Goal: Transaction & Acquisition: Purchase product/service

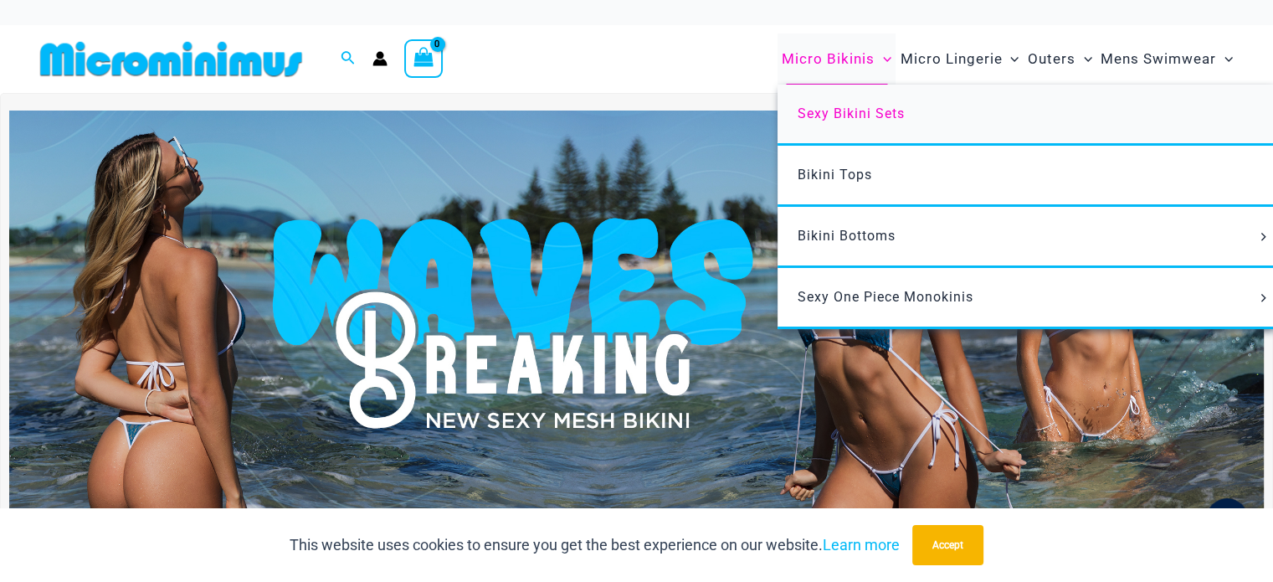
type input "**********"
click at [827, 110] on span "Sexy Bikini Sets" at bounding box center [851, 113] width 107 height 16
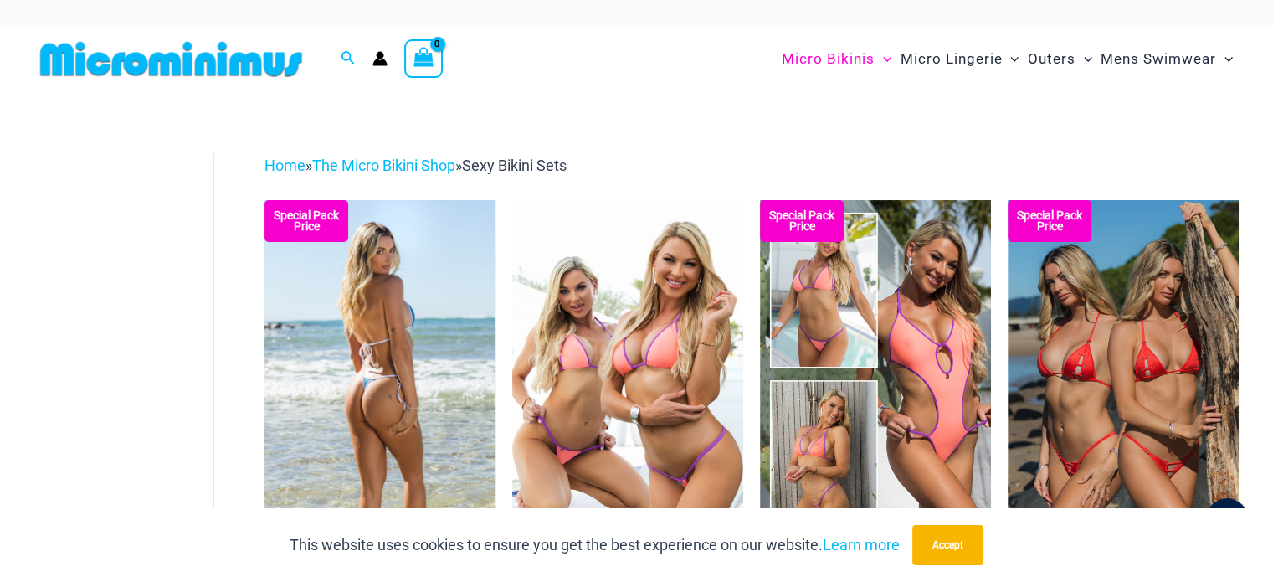
type input "**********"
click at [385, 349] on img at bounding box center [380, 373] width 231 height 347
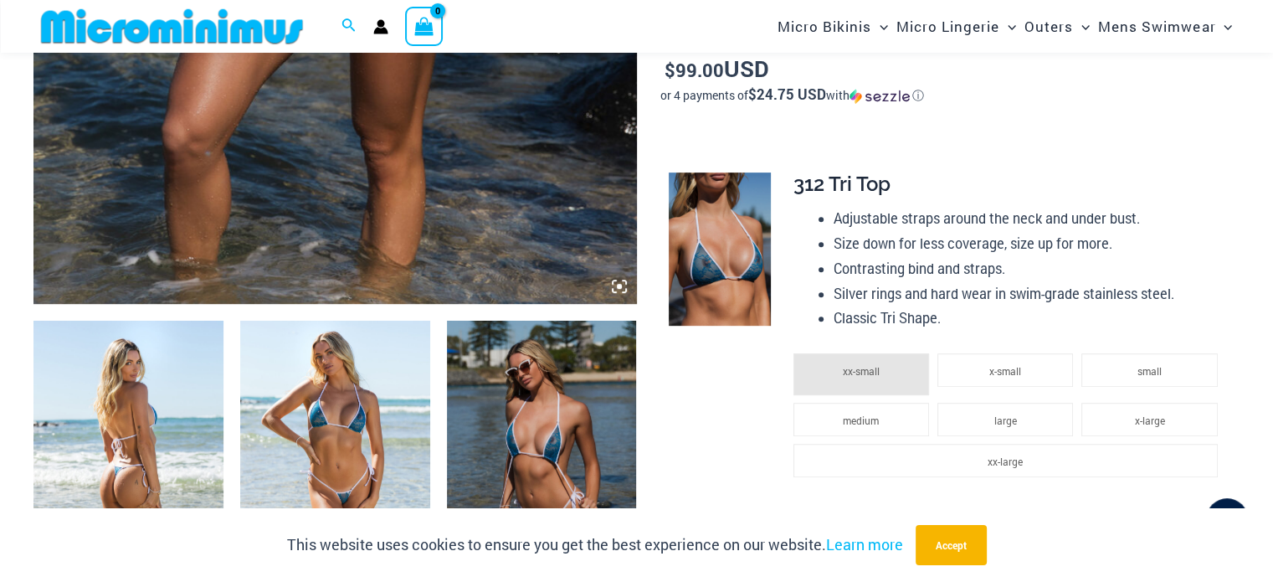
scroll to position [921, 0]
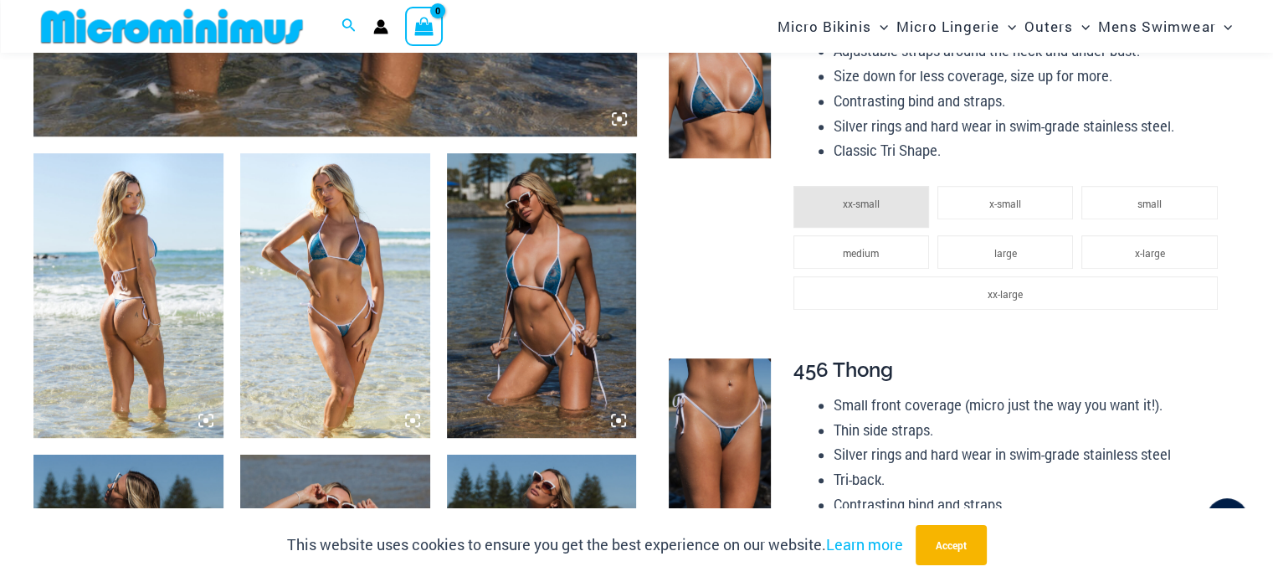
type input "**********"
click at [323, 304] on img at bounding box center [335, 295] width 190 height 285
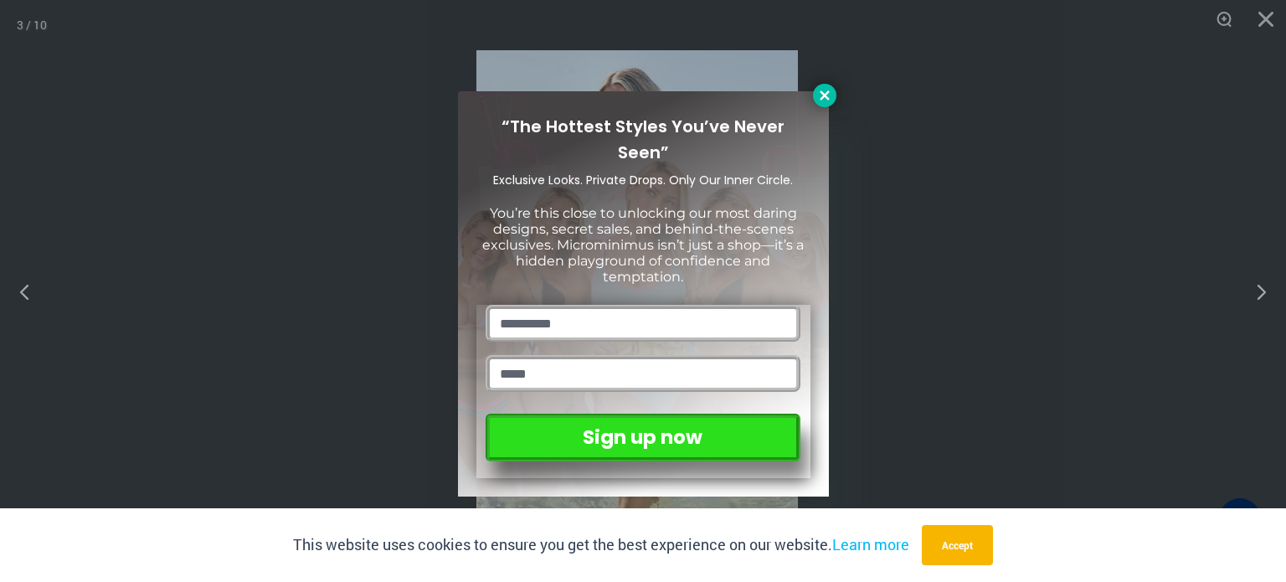
click at [820, 104] on button at bounding box center [824, 95] width 23 height 23
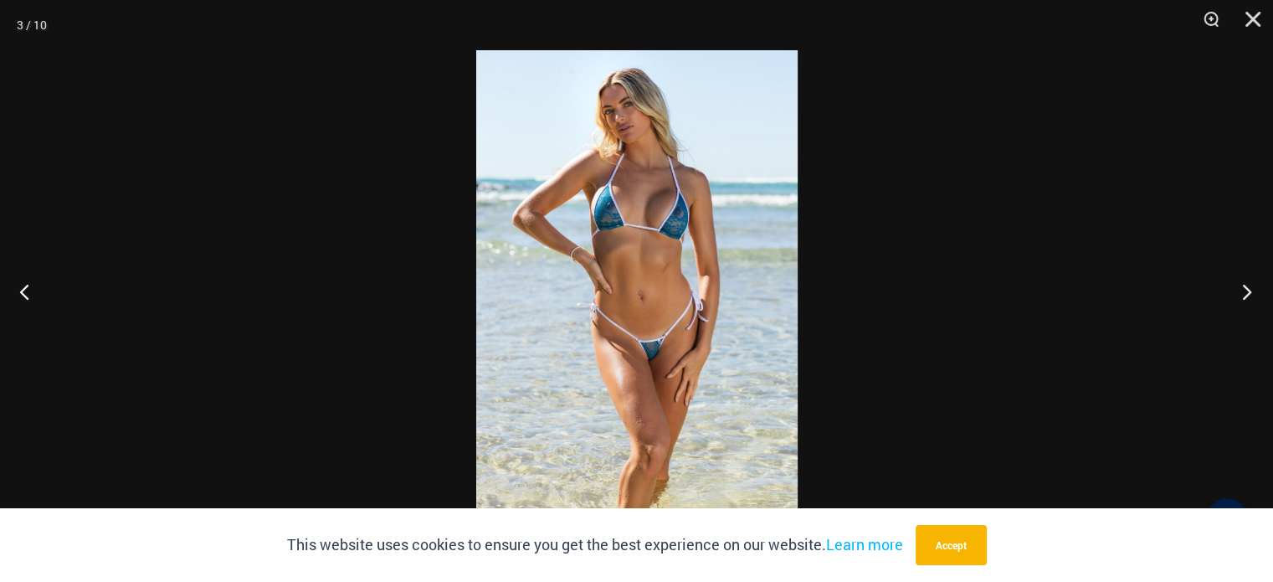
click at [1247, 290] on button "Next" at bounding box center [1241, 291] width 63 height 84
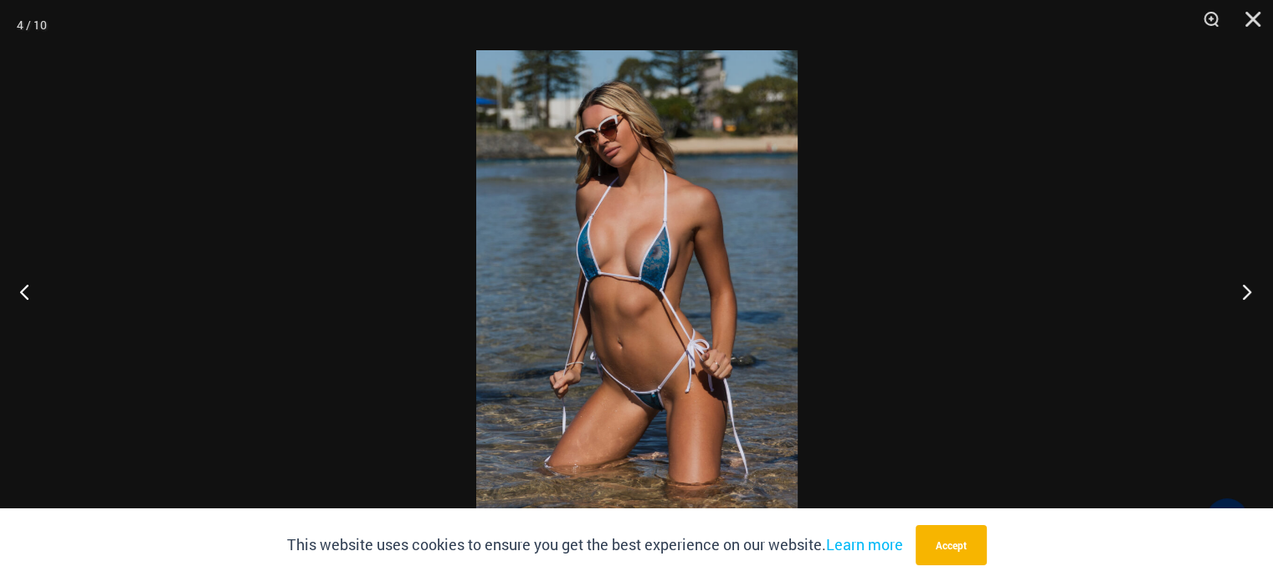
click at [1247, 290] on button "Next" at bounding box center [1241, 291] width 63 height 84
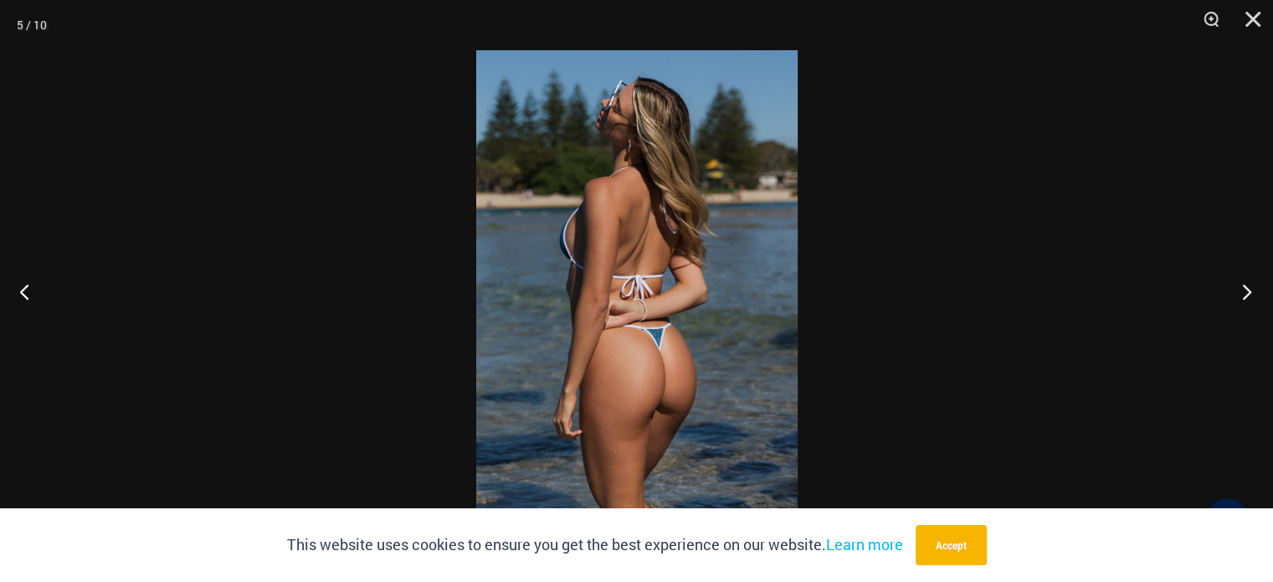
click at [1246, 289] on button "Next" at bounding box center [1241, 291] width 63 height 84
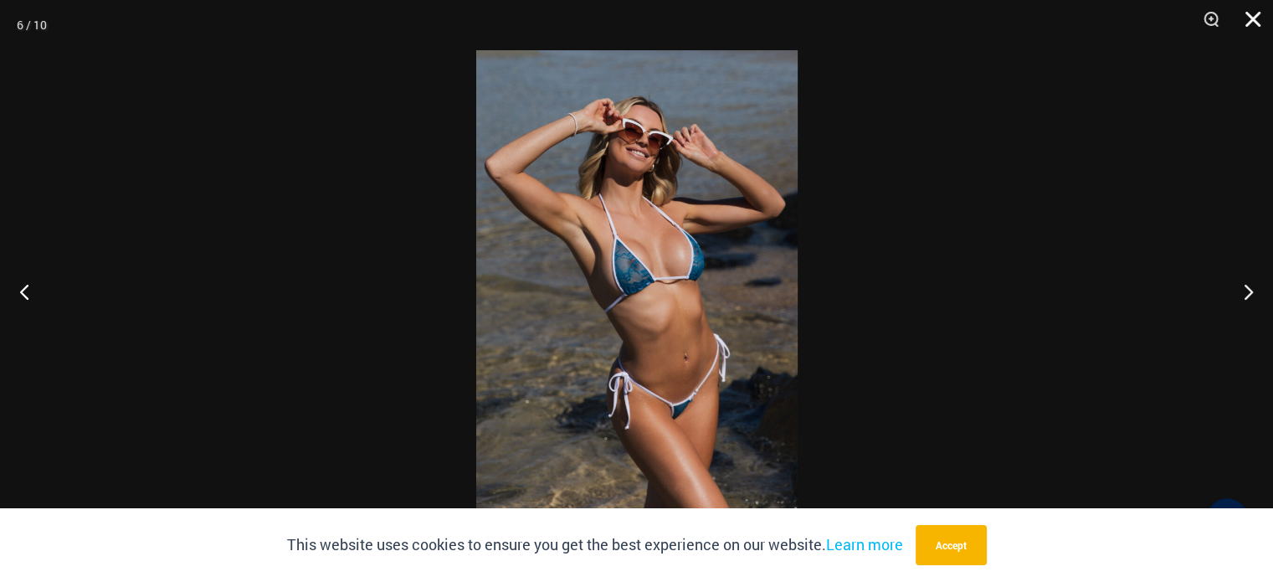
click at [1257, 20] on button "Close" at bounding box center [1247, 25] width 42 height 50
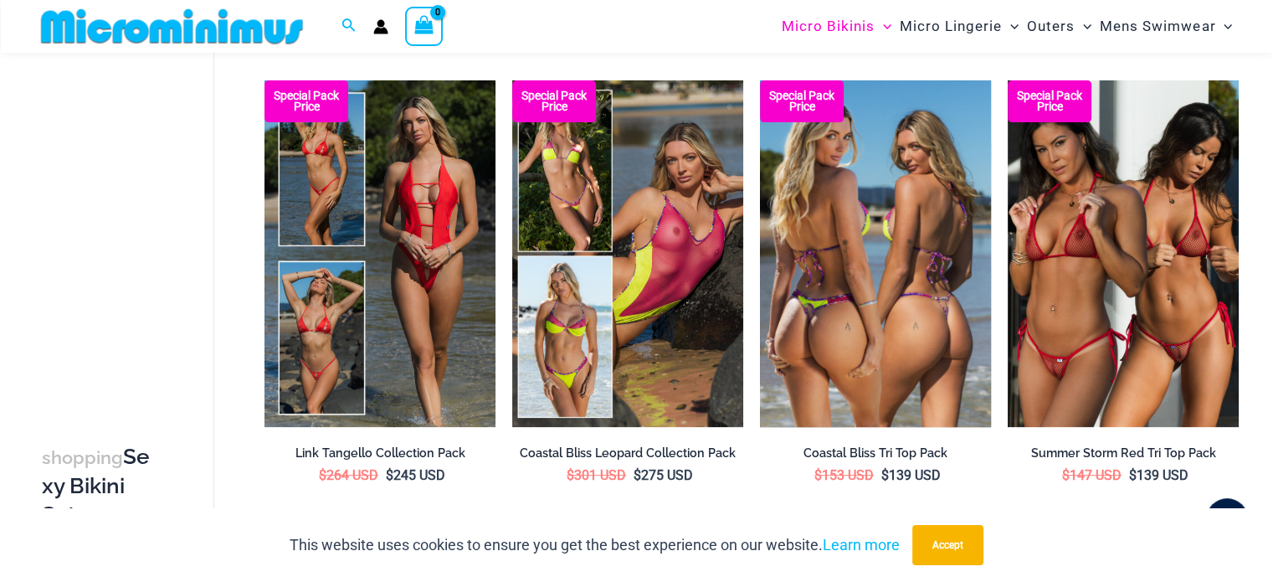
scroll to position [655, 0]
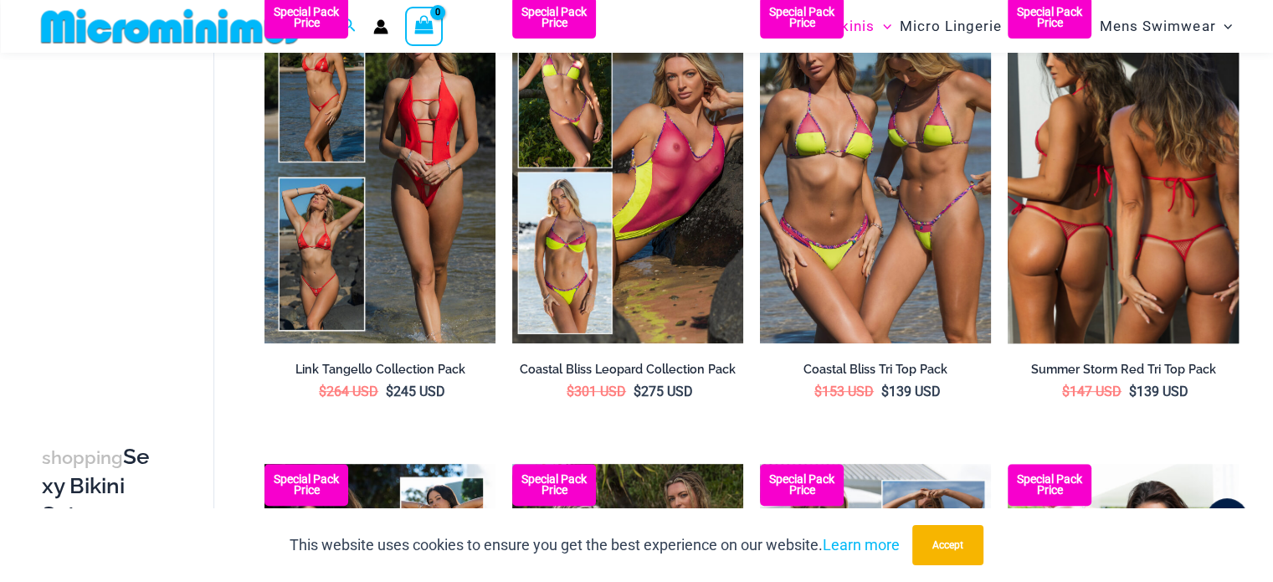
click at [1068, 216] on img at bounding box center [1123, 170] width 231 height 347
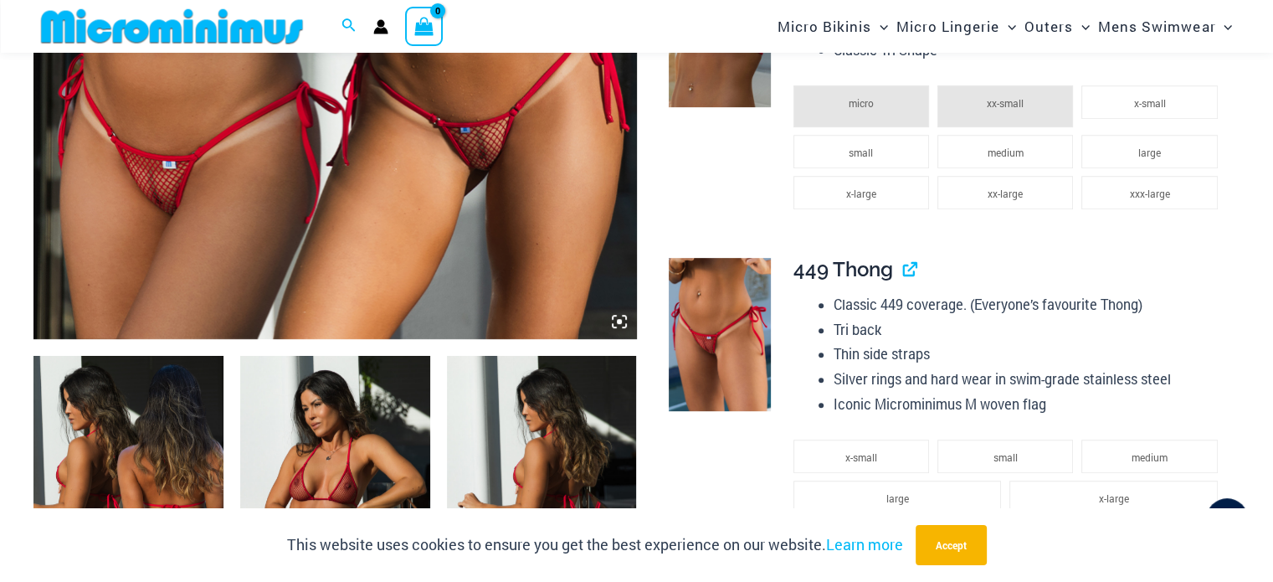
scroll to position [747, 0]
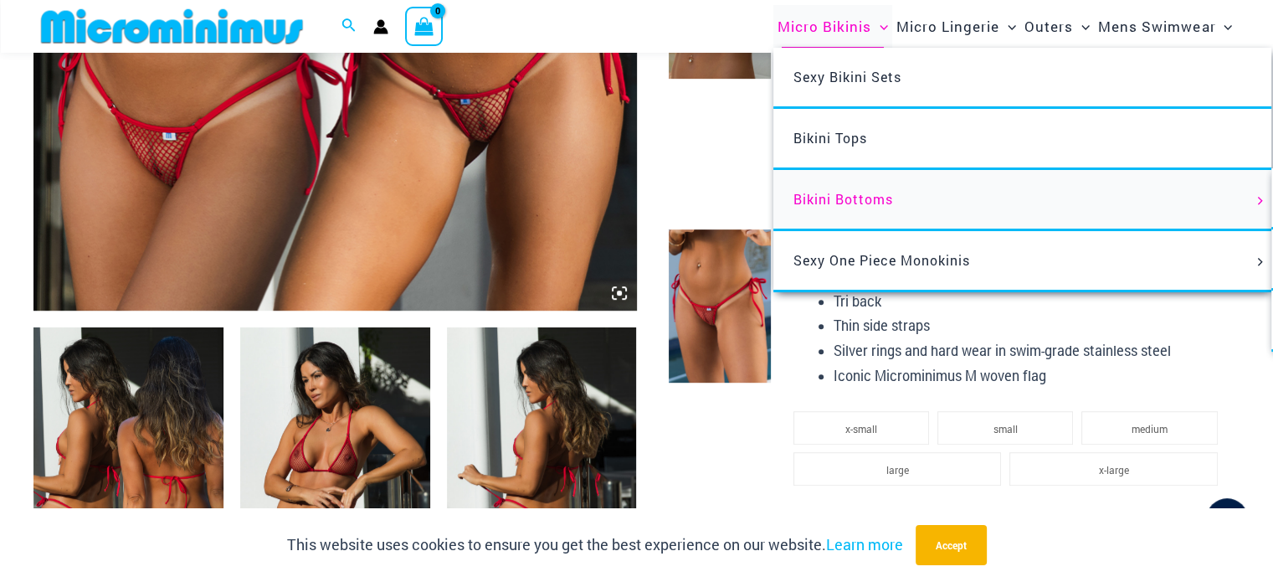
type input "**********"
click at [834, 193] on span "Bikini Bottoms" at bounding box center [844, 199] width 100 height 18
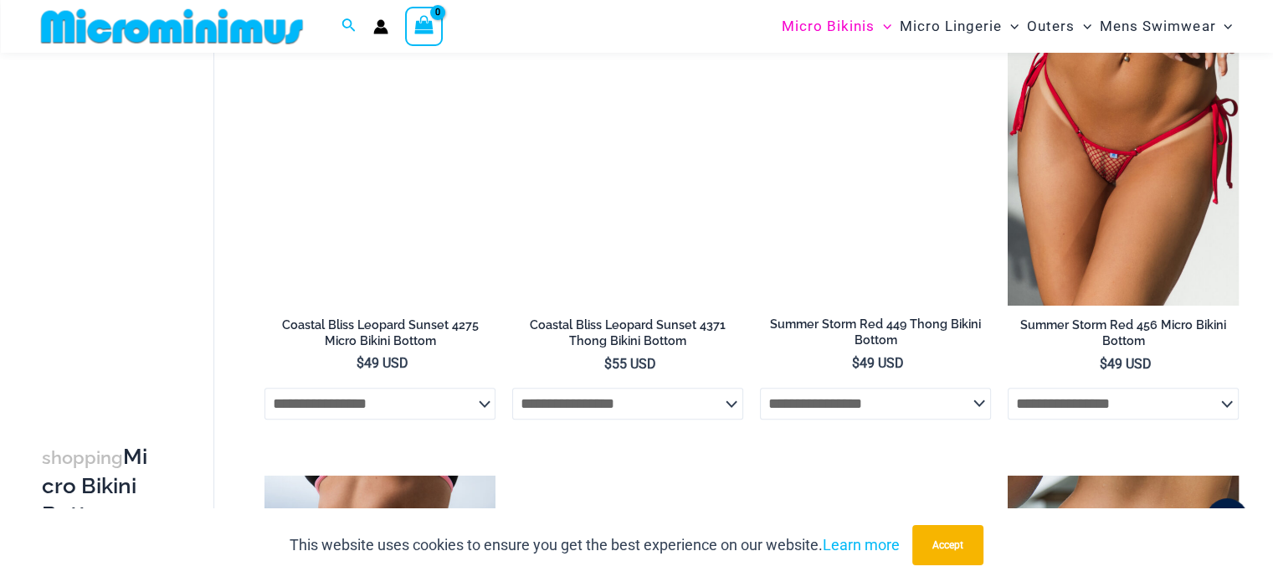
scroll to position [1496, 0]
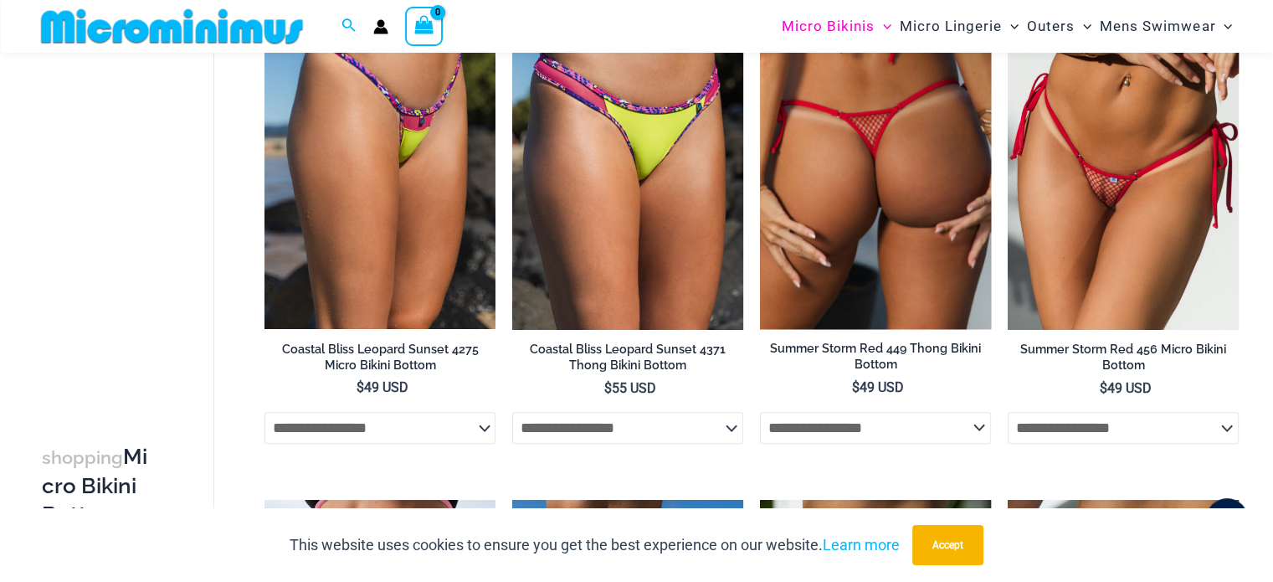
type input "**********"
click at [931, 213] on img at bounding box center [875, 156] width 231 height 346
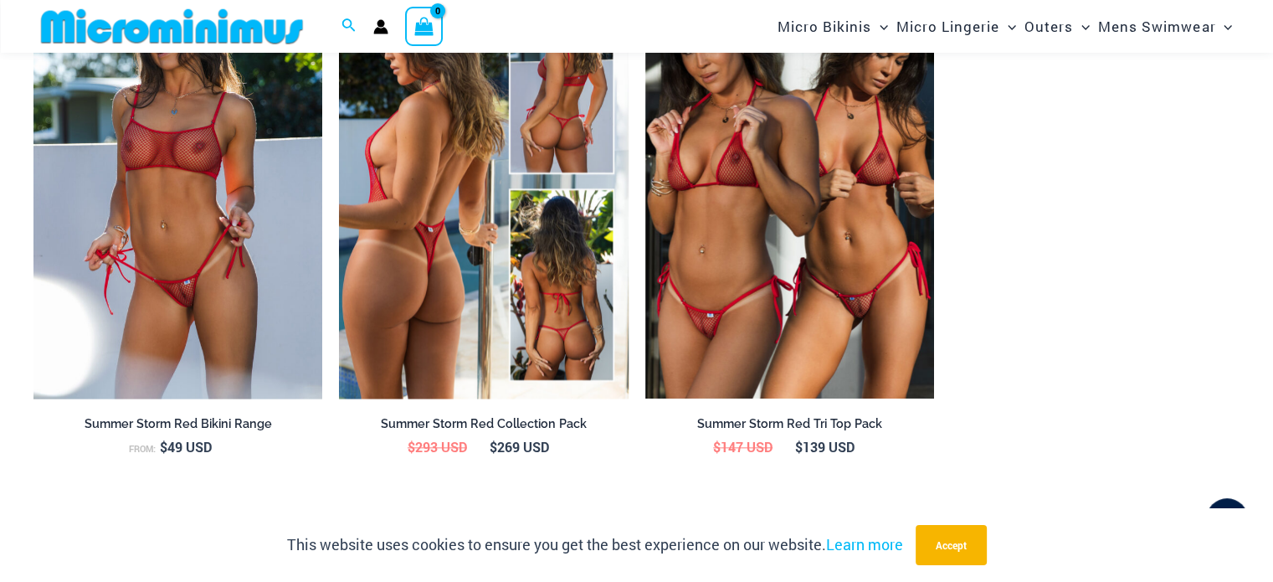
scroll to position [1670, 0]
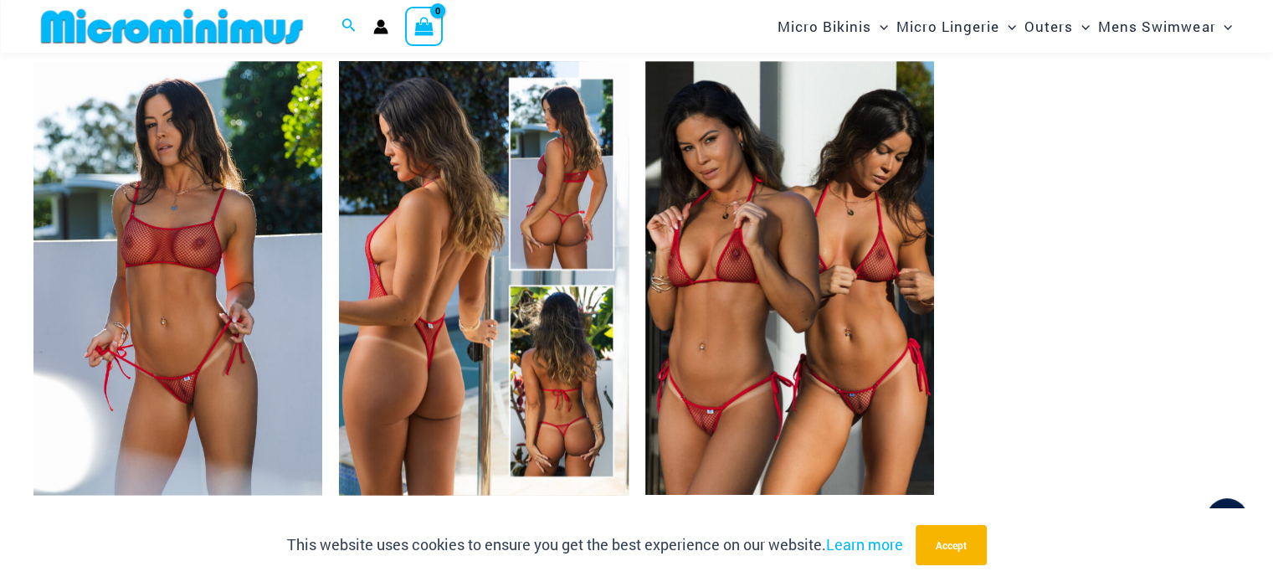
type input "**********"
click at [445, 284] on img at bounding box center [483, 278] width 289 height 434
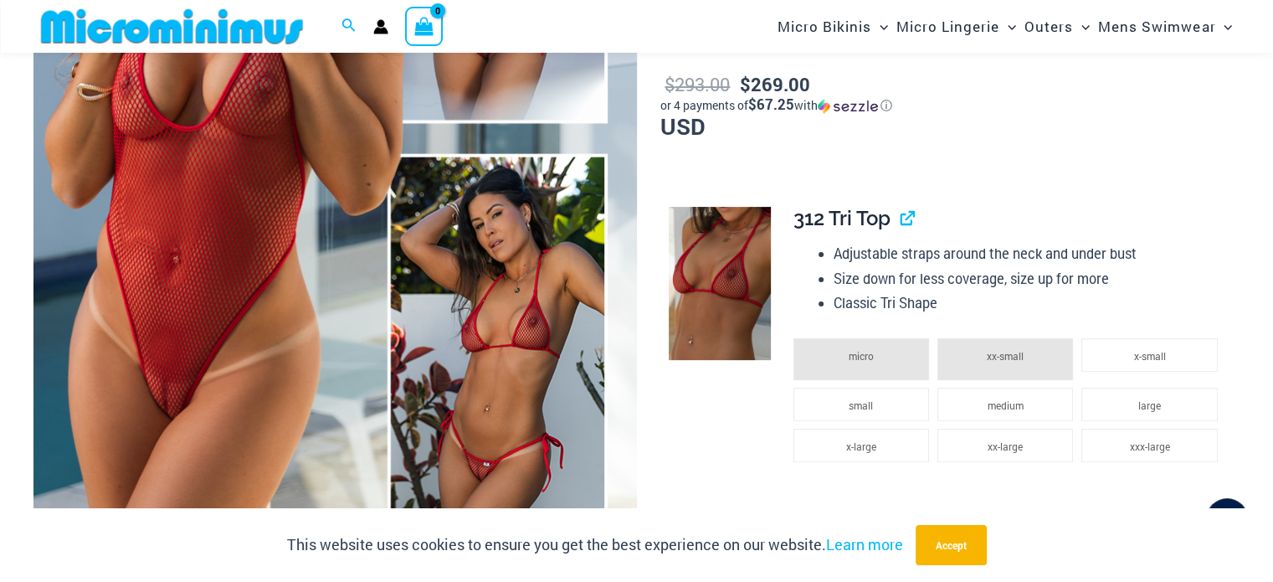
scroll to position [486, 0]
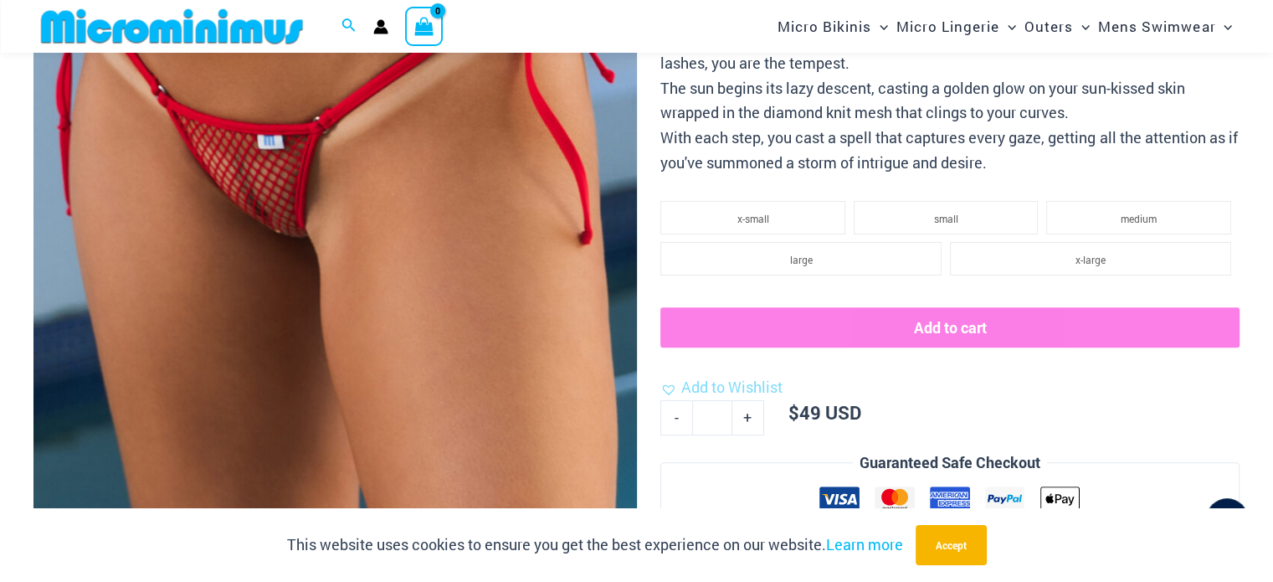
scroll to position [486, 0]
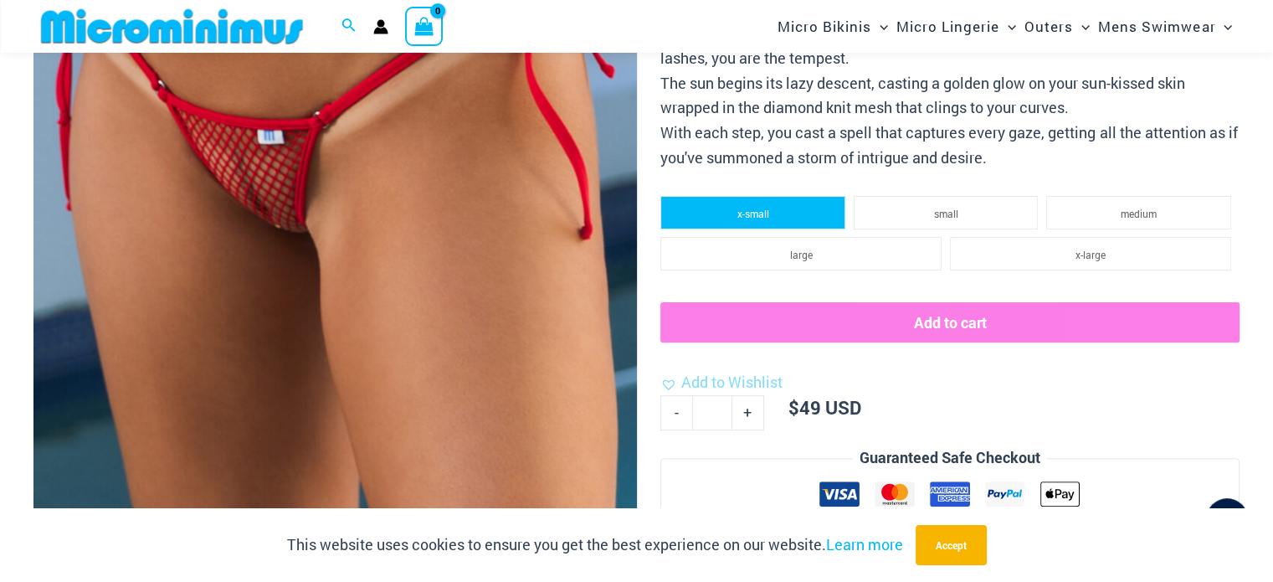
click at [767, 211] on span "x-small" at bounding box center [754, 213] width 32 height 13
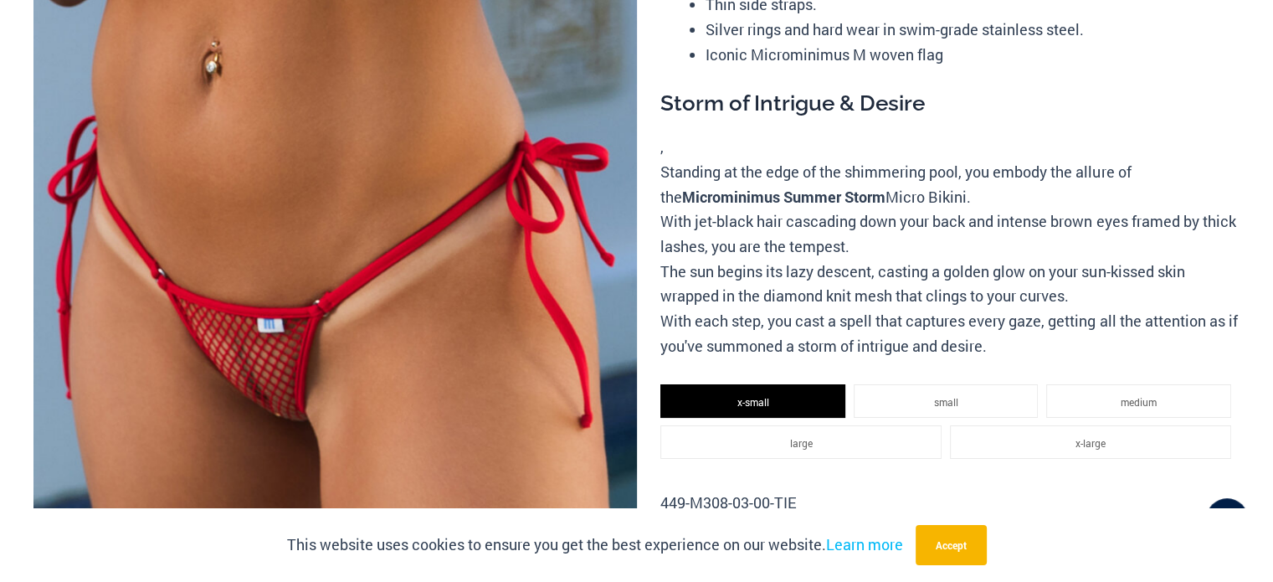
scroll to position [0, 0]
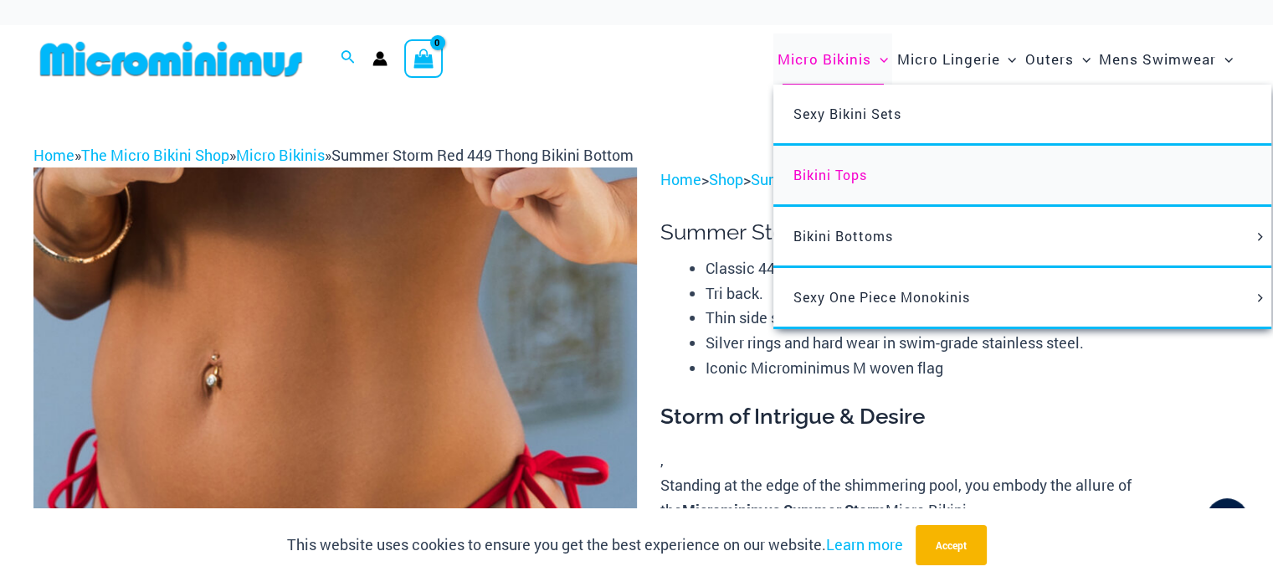
click at [847, 177] on span "Bikini Tops" at bounding box center [831, 175] width 74 height 18
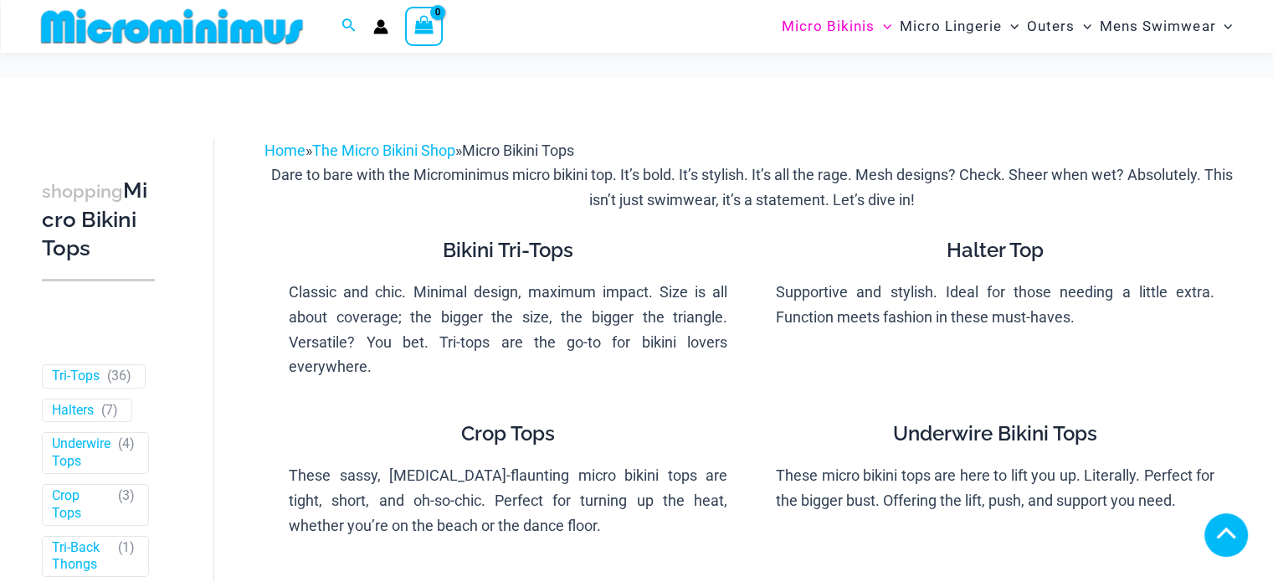
scroll to position [822, 0]
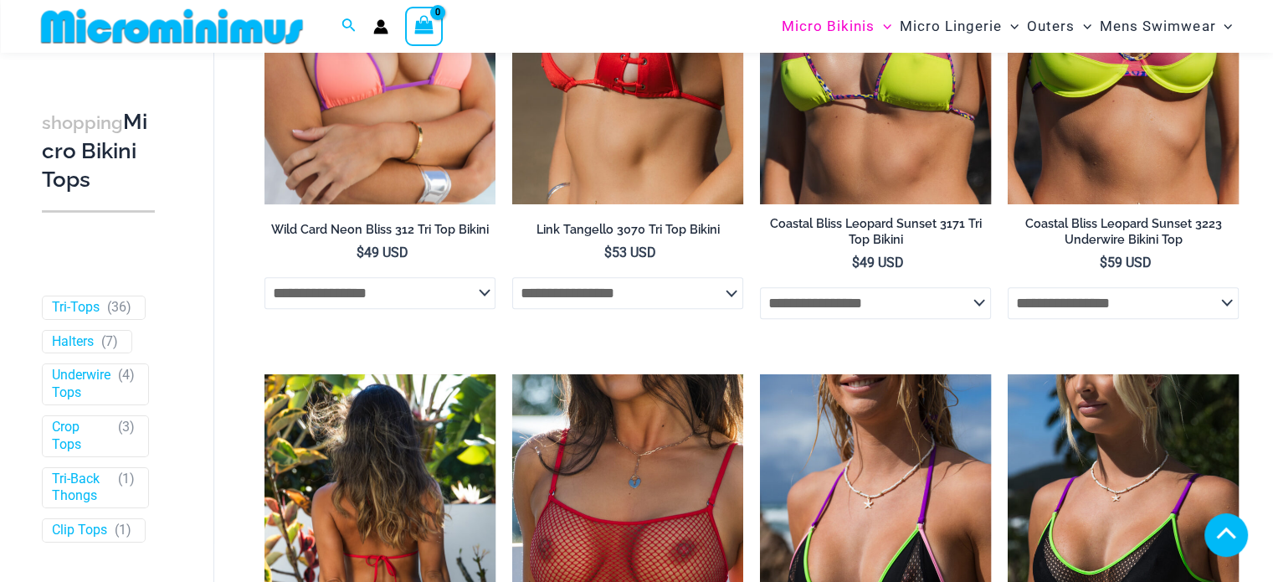
type input "**********"
click at [363, 374] on img at bounding box center [380, 547] width 231 height 347
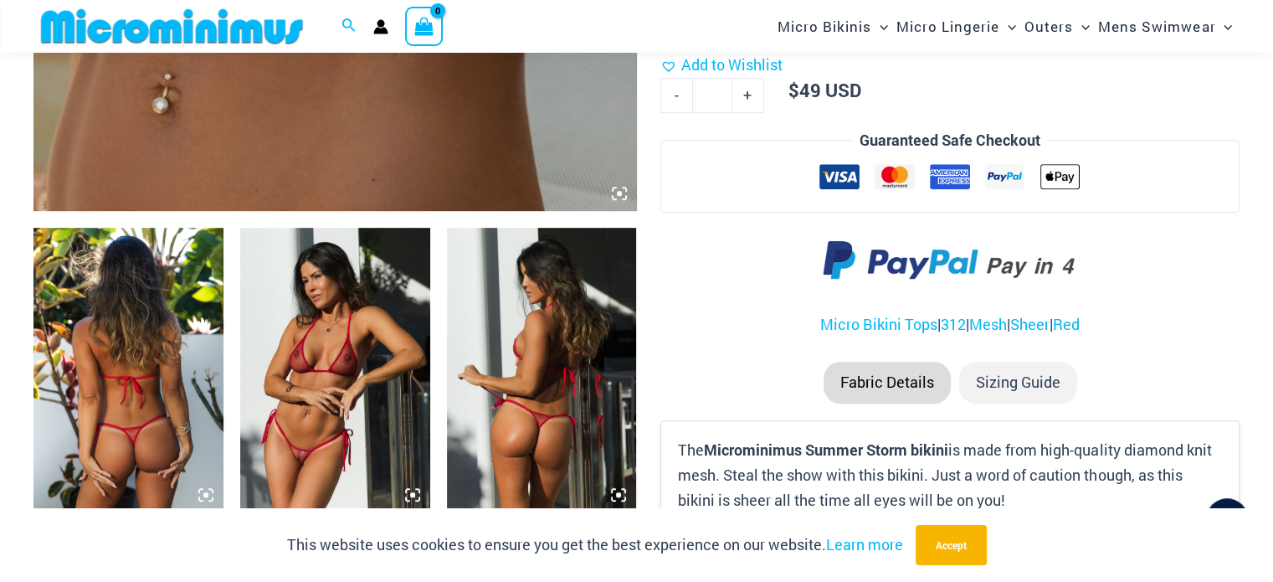
scroll to position [911, 0]
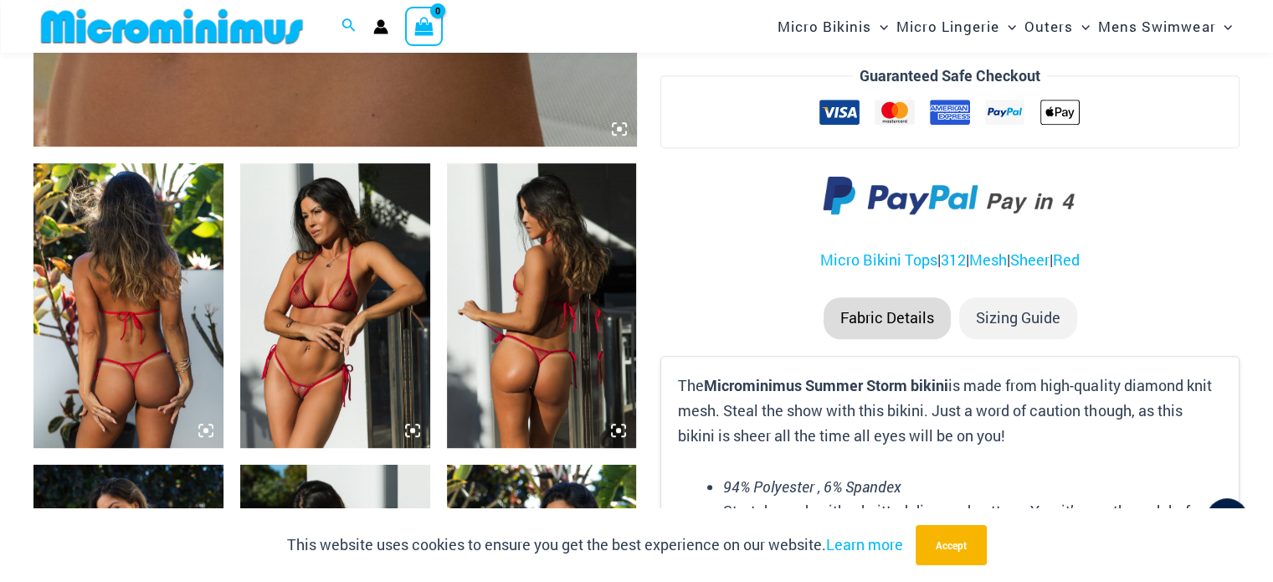
click at [178, 306] on img at bounding box center [128, 305] width 190 height 285
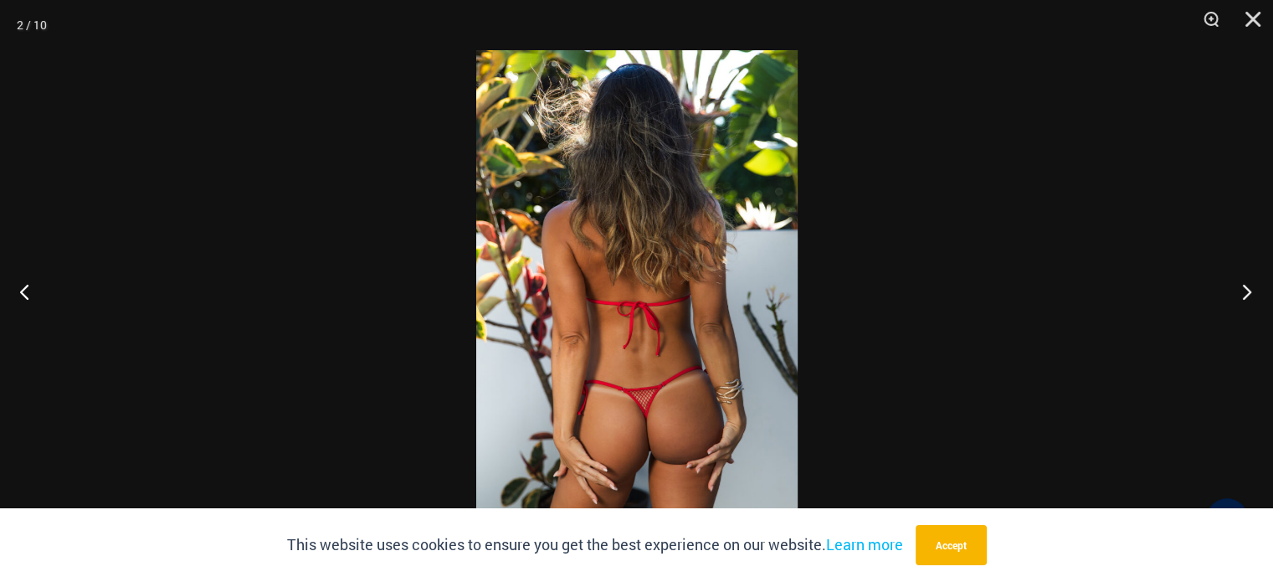
click at [1249, 284] on button "Next" at bounding box center [1241, 291] width 63 height 84
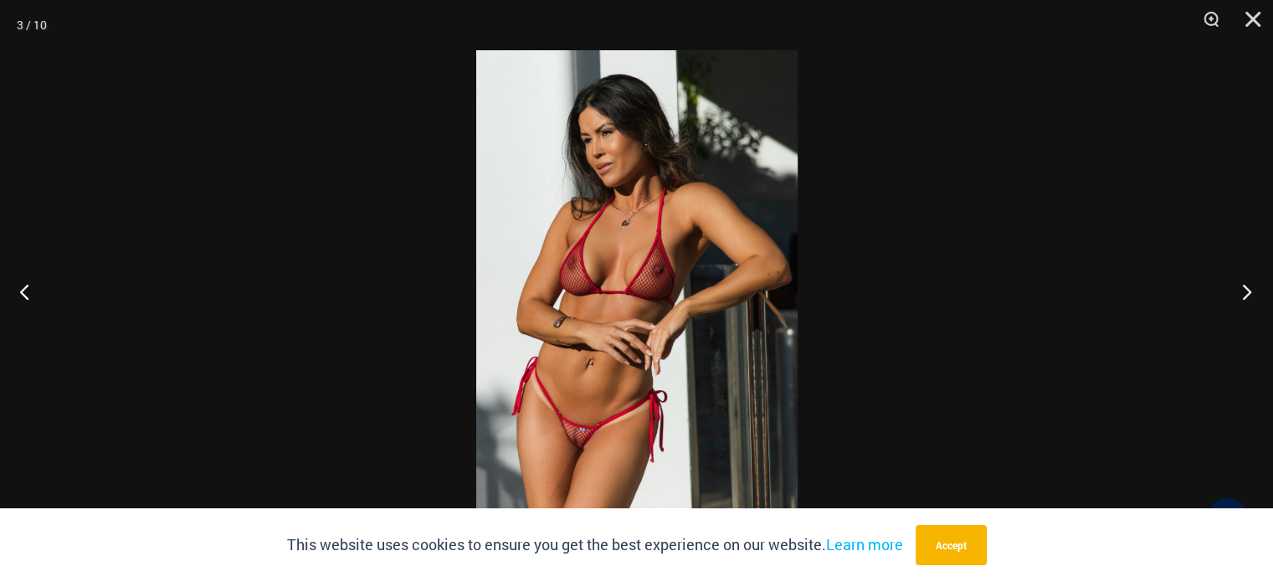
click at [1249, 284] on button "Next" at bounding box center [1241, 291] width 63 height 84
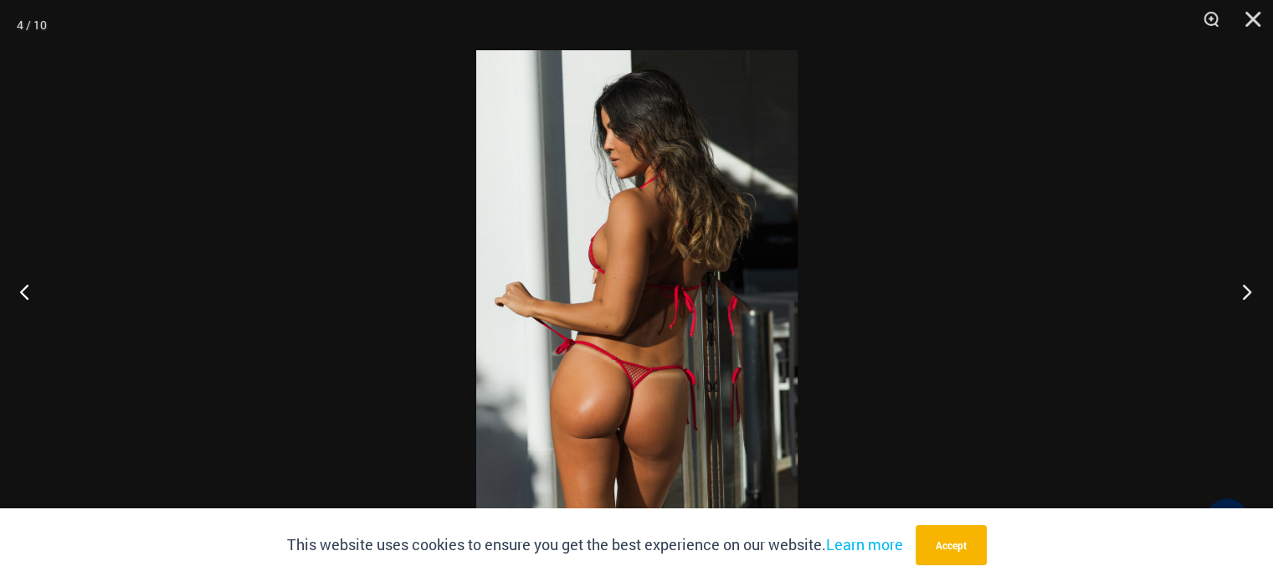
click at [1249, 284] on button "Next" at bounding box center [1241, 291] width 63 height 84
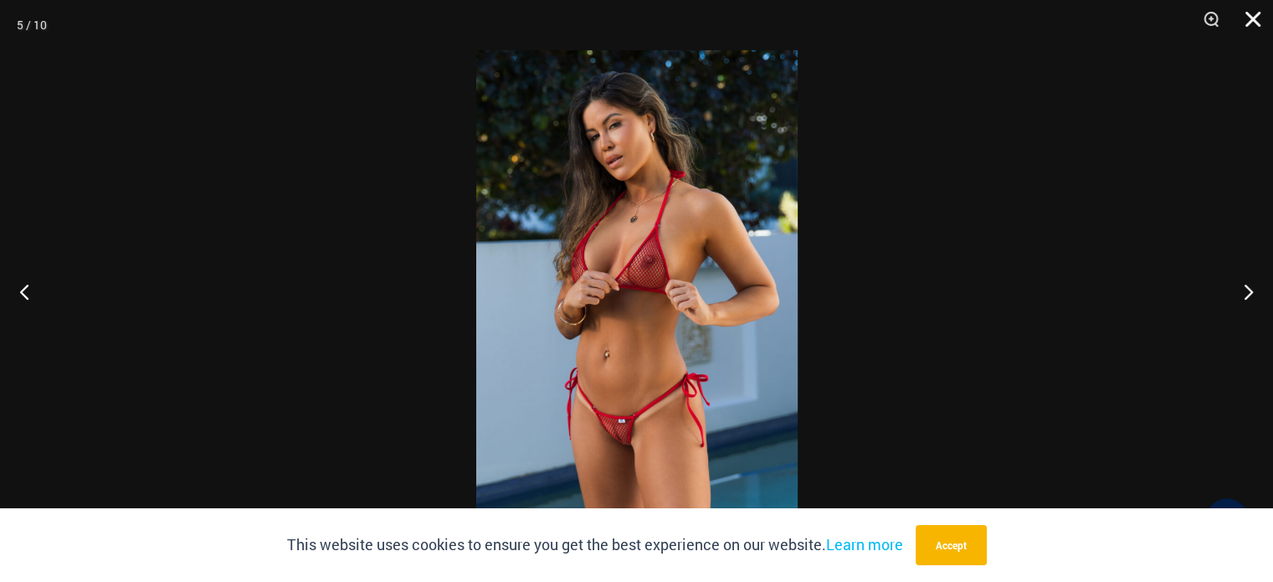
click at [1260, 17] on button "Close" at bounding box center [1247, 25] width 42 height 50
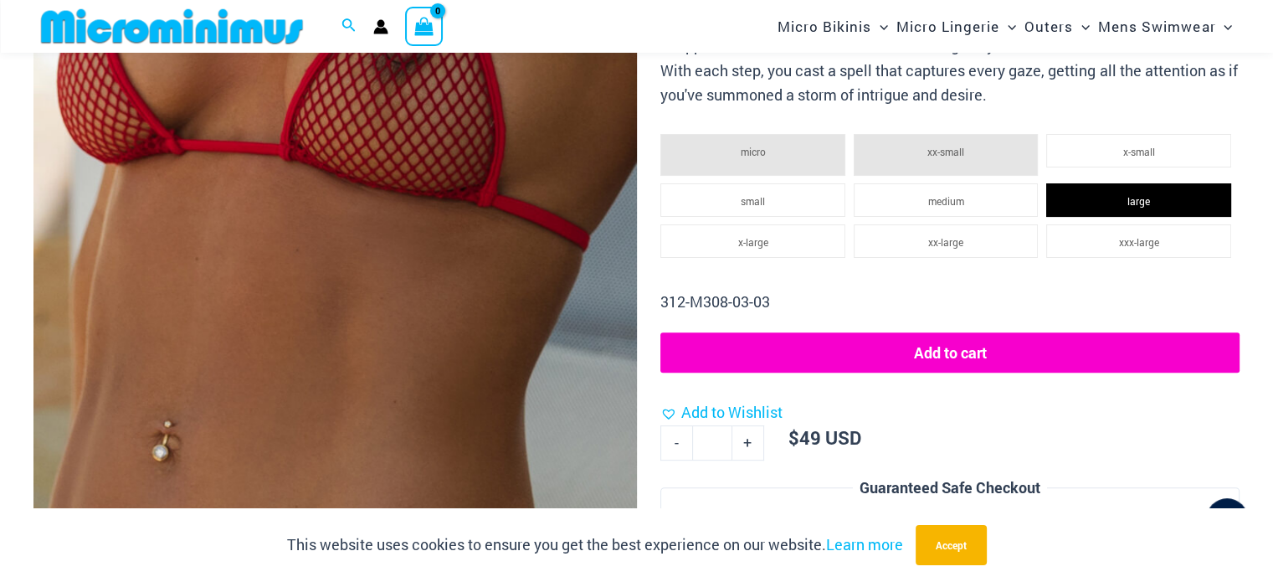
scroll to position [325, 0]
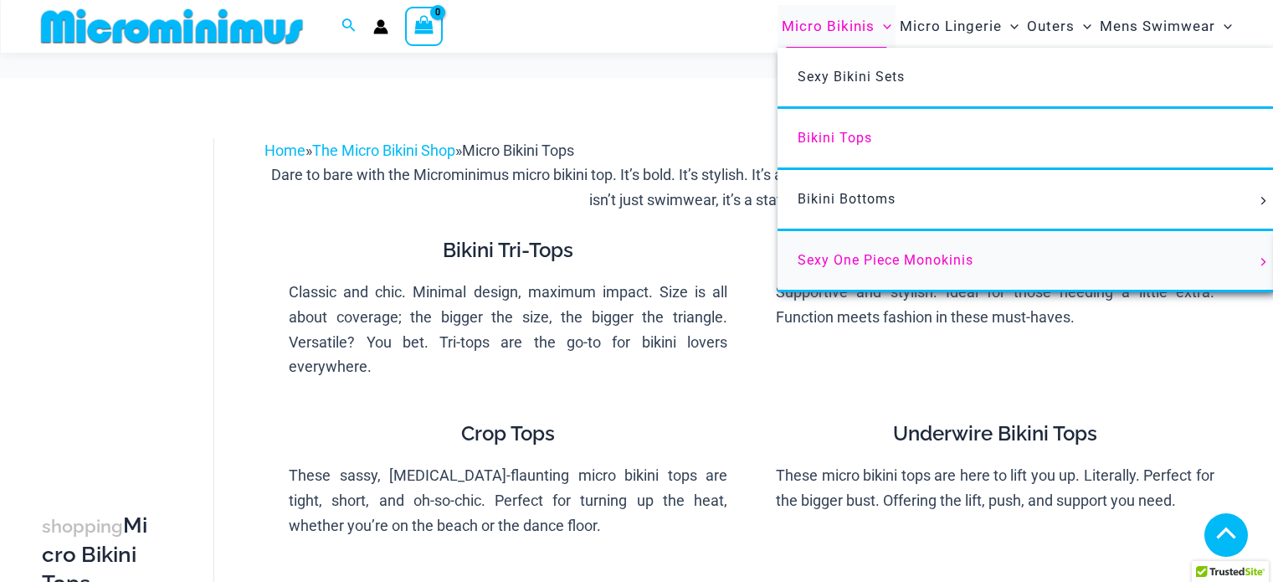
click at [857, 258] on span "Sexy One Piece Monokinis" at bounding box center [886, 260] width 176 height 16
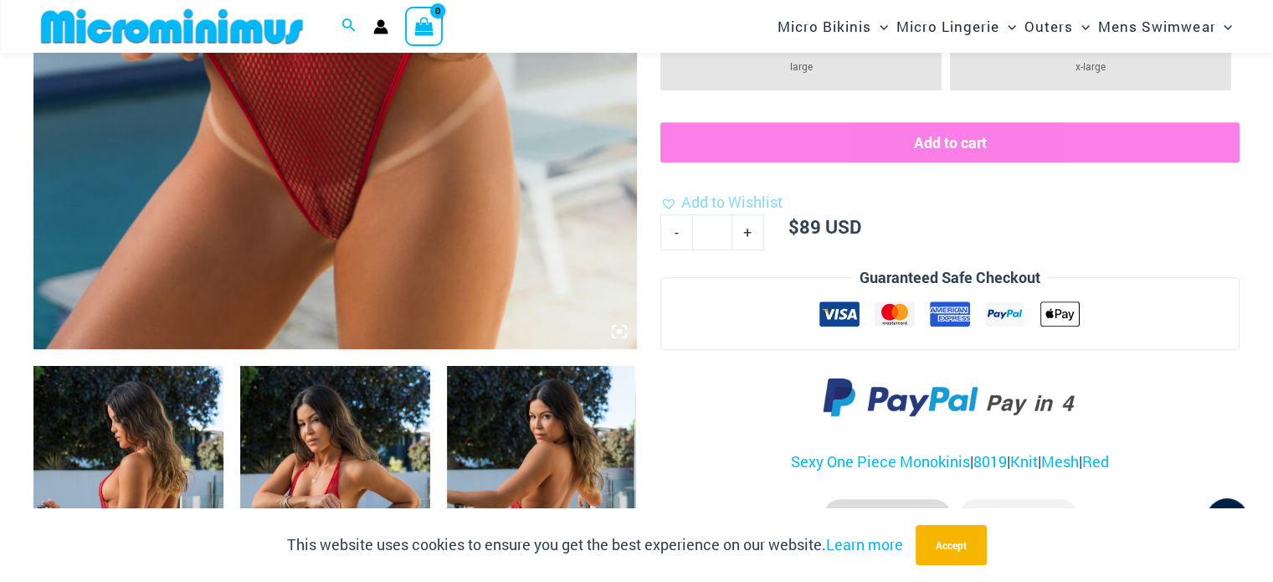
scroll to position [989, 0]
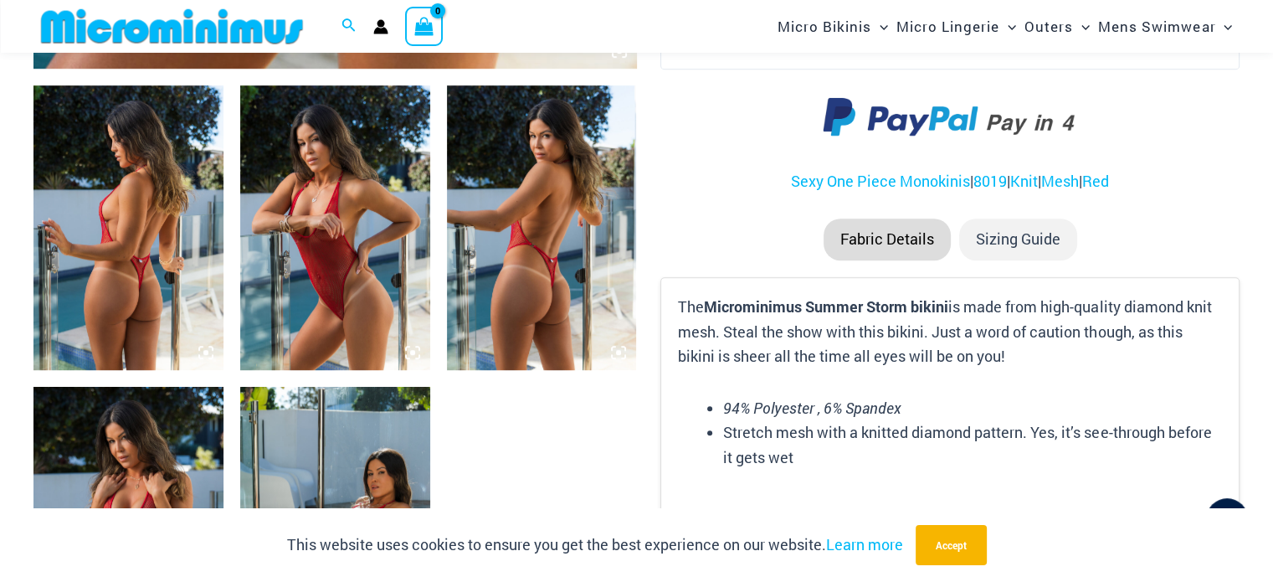
type input "**********"
click at [141, 221] on img at bounding box center [128, 227] width 190 height 285
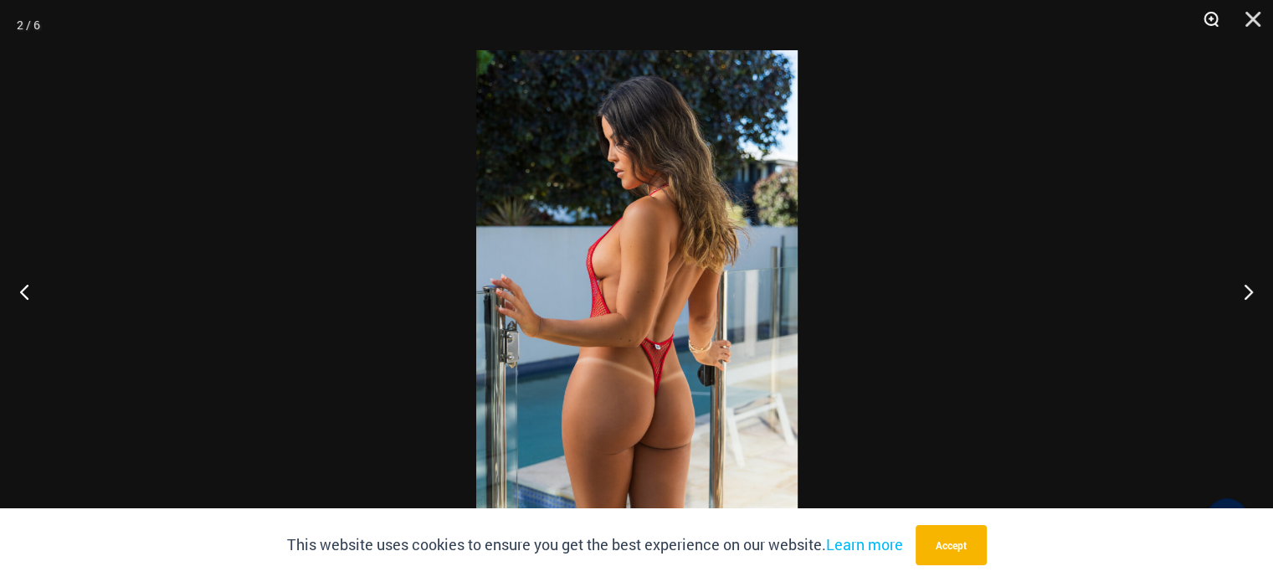
click at [1210, 21] on button "Zoom" at bounding box center [1206, 25] width 42 height 50
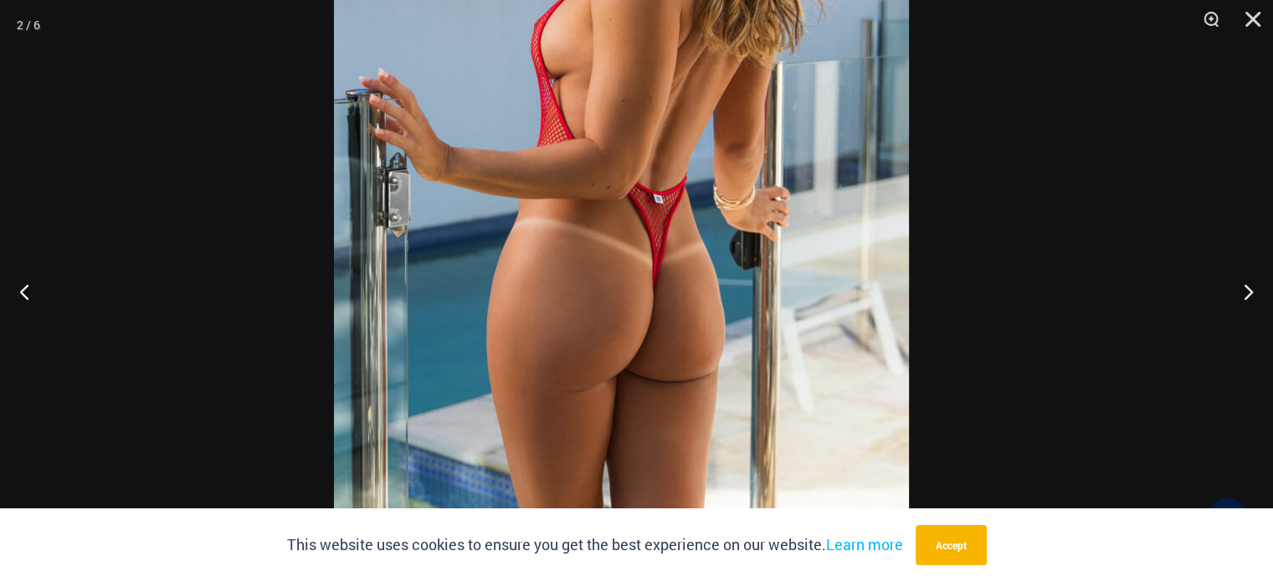
click at [784, 203] on img at bounding box center [621, 99] width 575 height 862
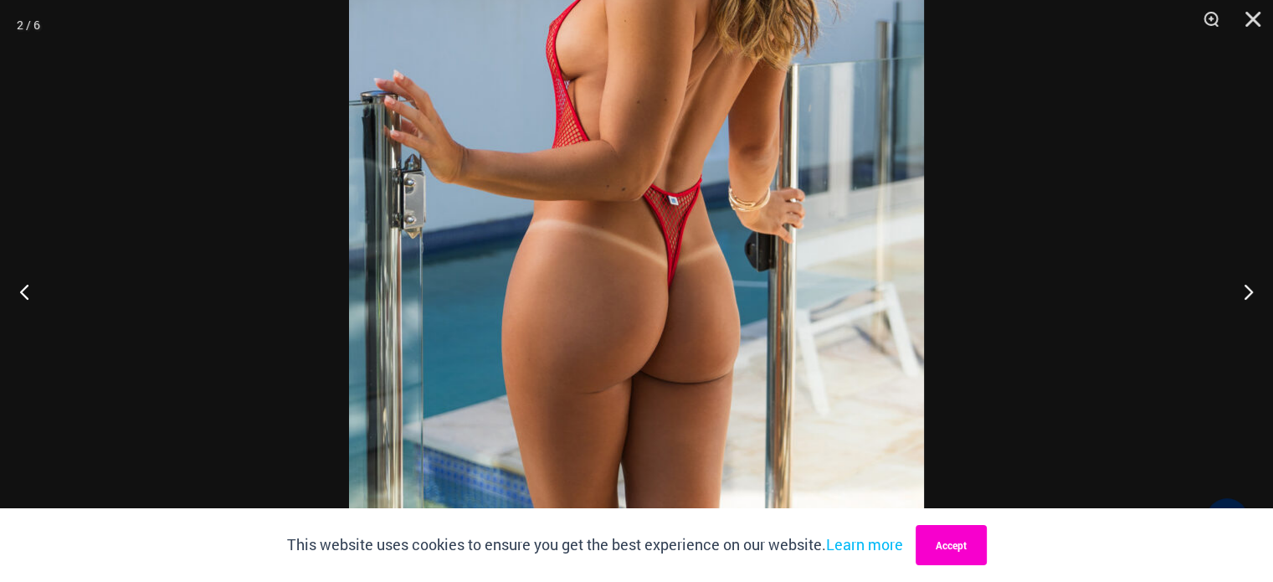
click at [958, 548] on button "Accept" at bounding box center [951, 545] width 71 height 40
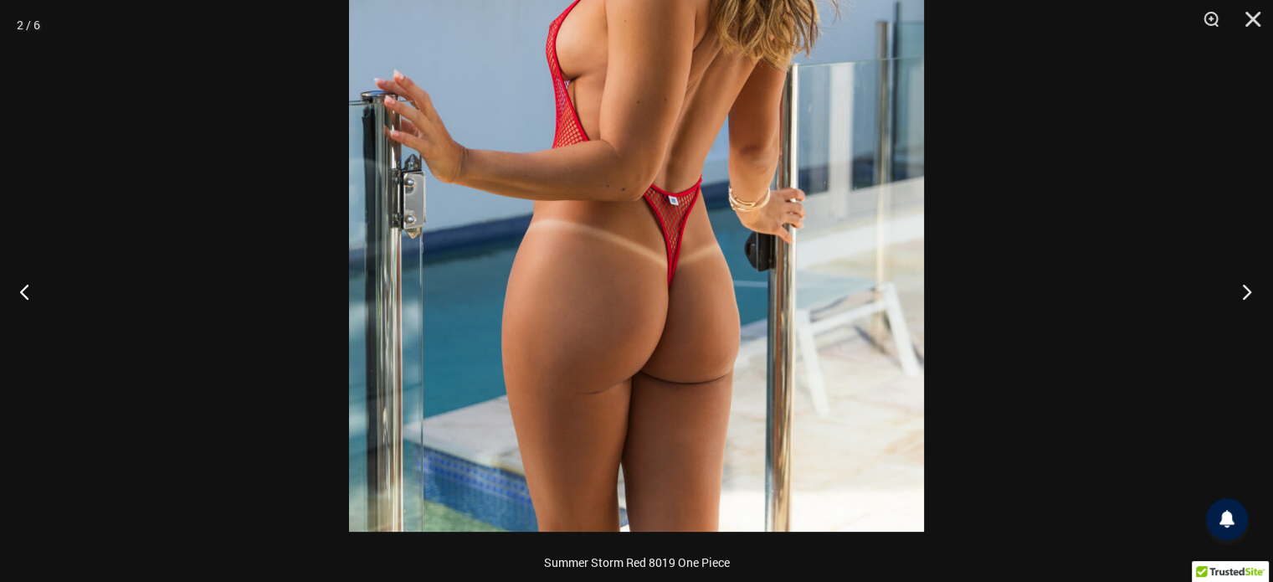
click at [1246, 287] on button "Next" at bounding box center [1241, 291] width 63 height 84
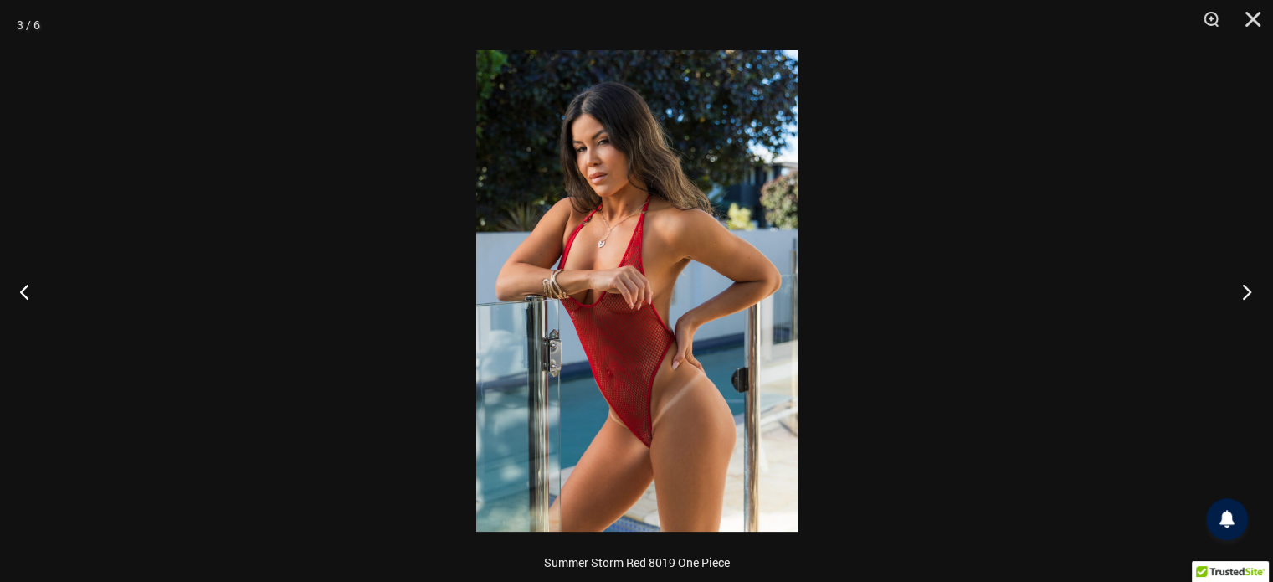
click at [1246, 287] on button "Next" at bounding box center [1241, 291] width 63 height 84
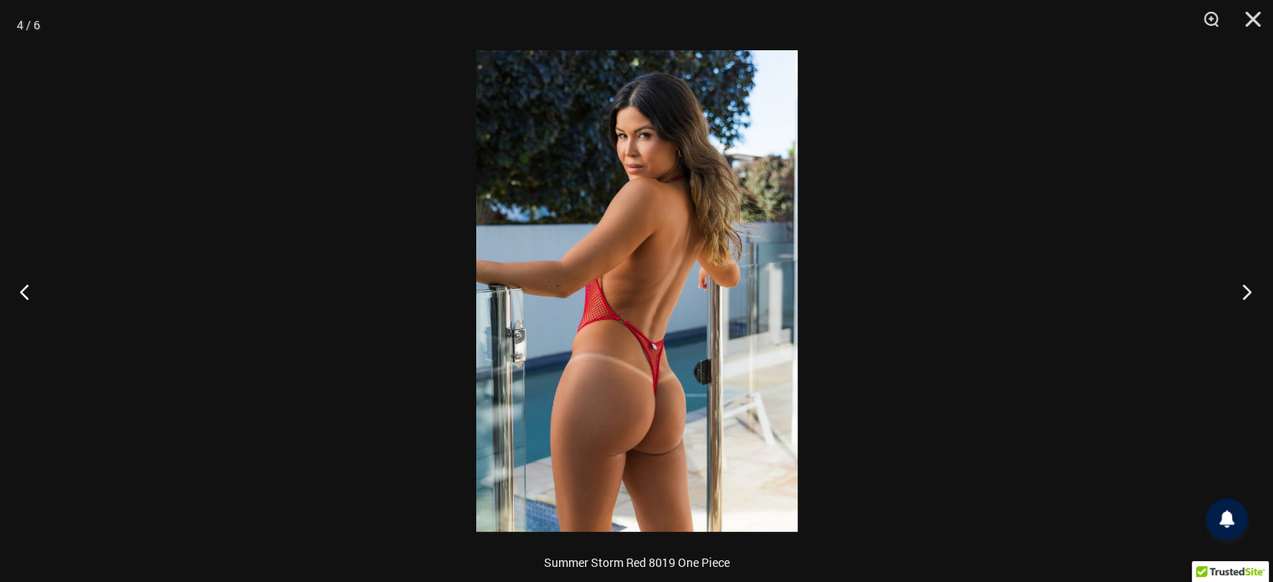
click at [1246, 287] on button "Next" at bounding box center [1241, 291] width 63 height 84
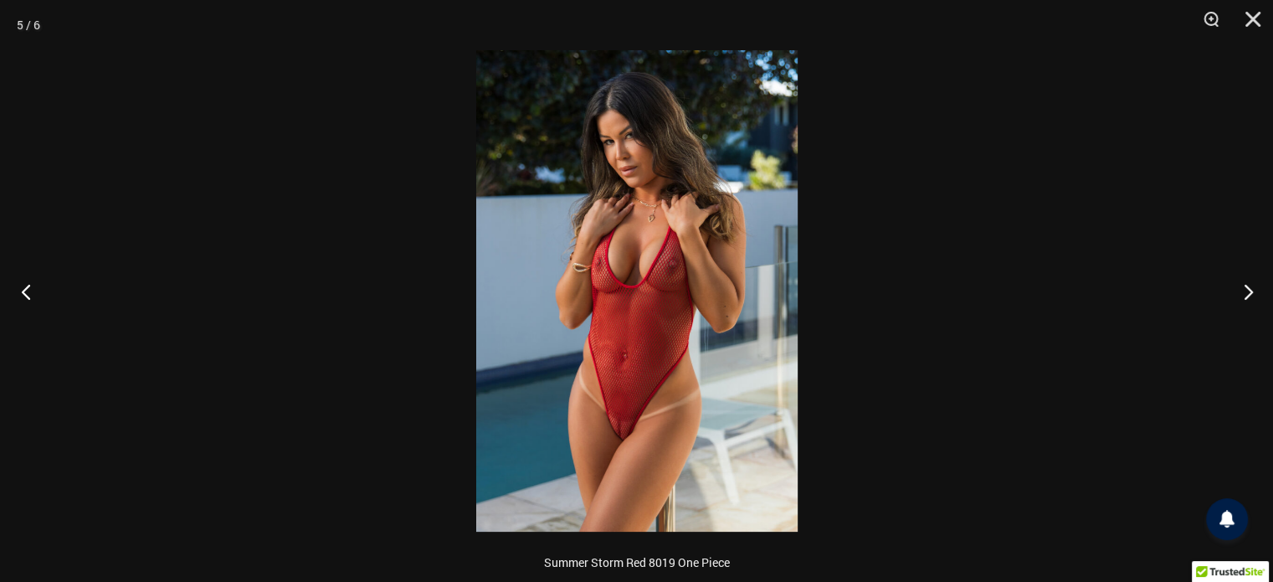
click at [28, 296] on button "Previous" at bounding box center [31, 291] width 63 height 84
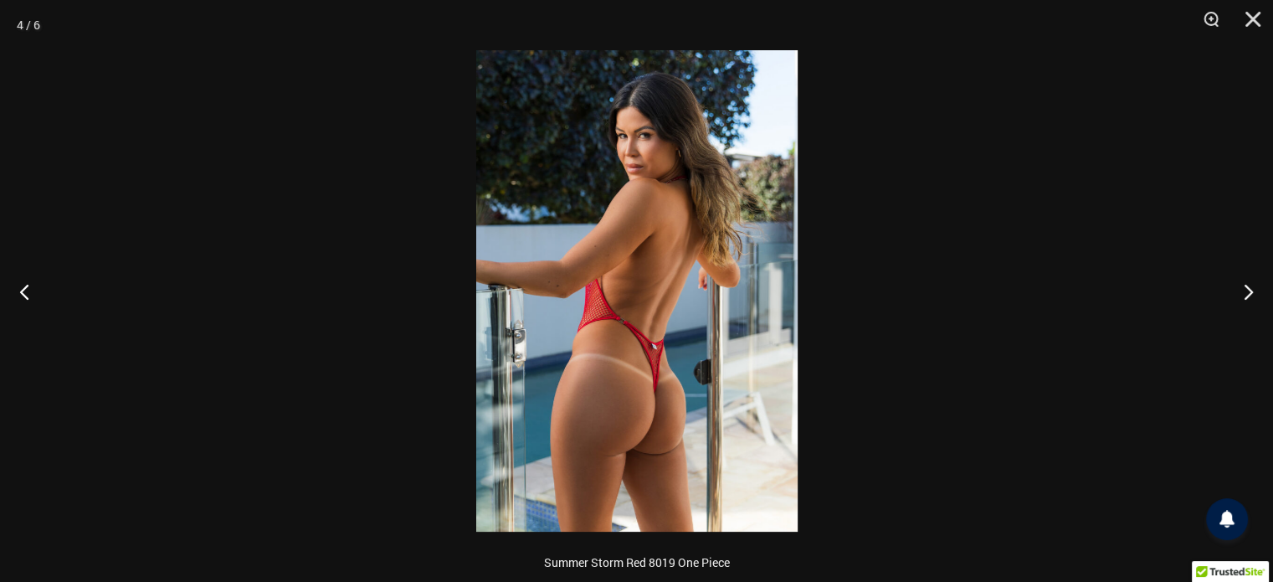
click at [642, 355] on img at bounding box center [636, 290] width 321 height 481
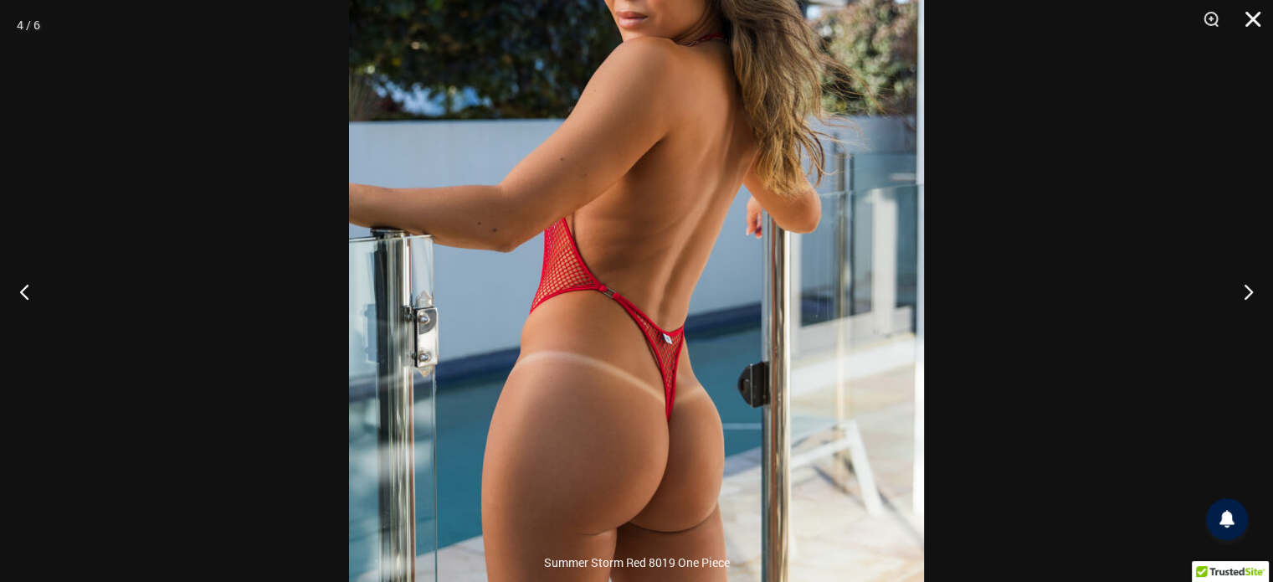
click at [1248, 30] on button "Close" at bounding box center [1247, 25] width 42 height 50
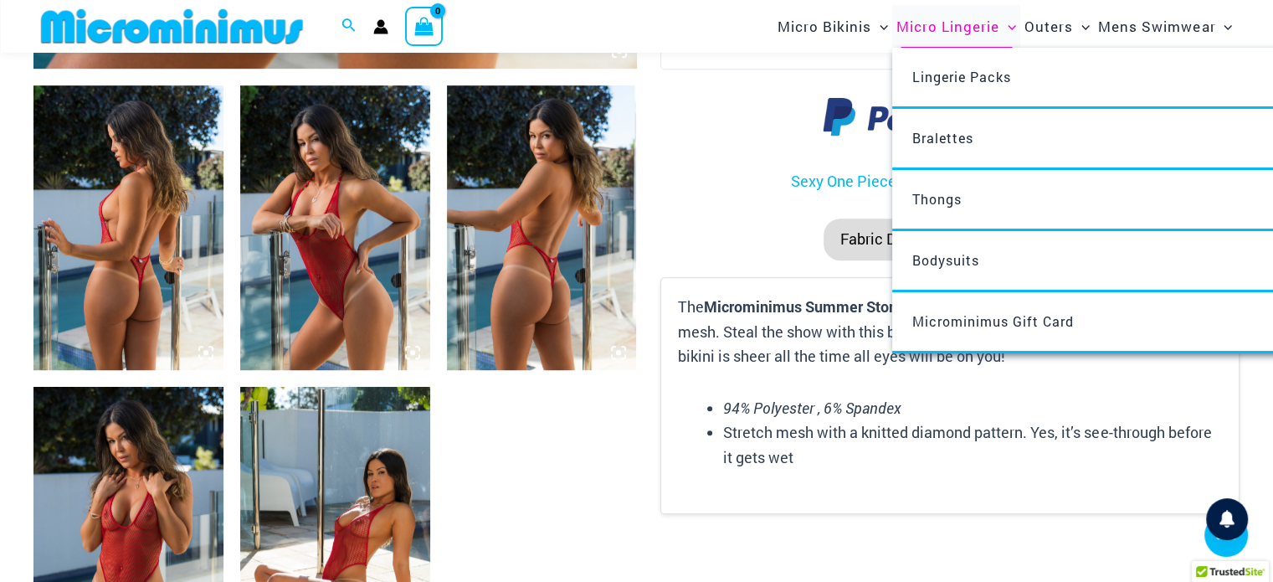
click at [960, 29] on span "Micro Lingerie" at bounding box center [948, 26] width 103 height 43
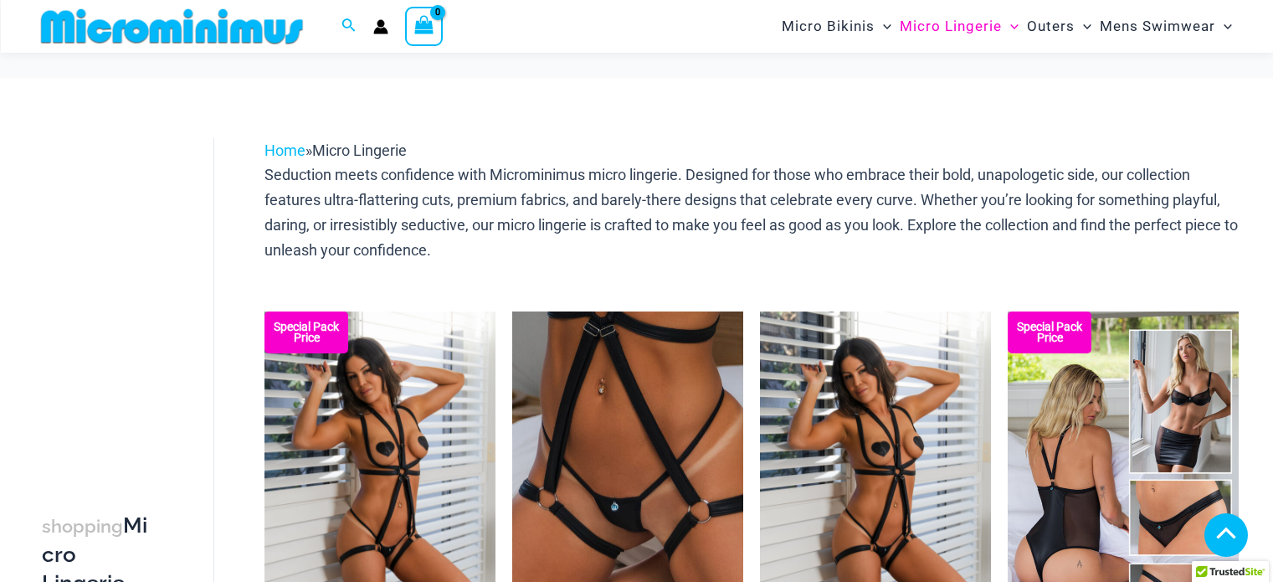
scroll to position [660, 0]
